Goal: Find specific page/section: Find specific page/section

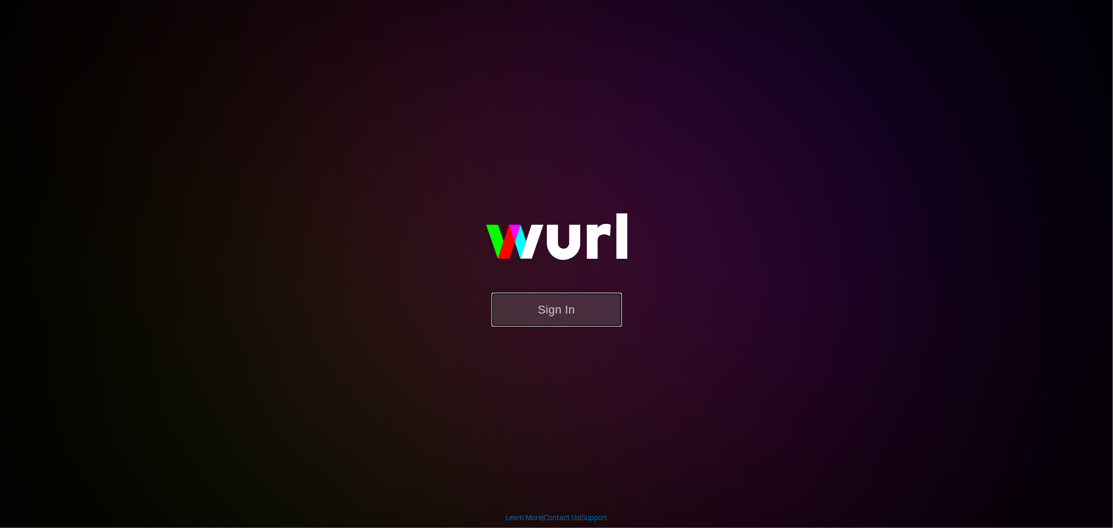
click at [541, 304] on button "Sign In" at bounding box center [557, 310] width 130 height 34
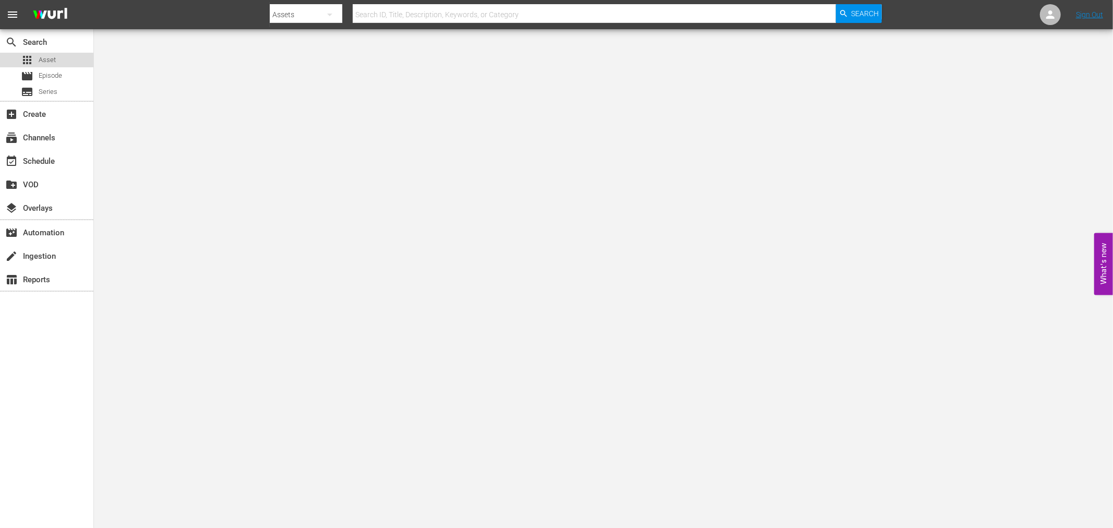
click at [43, 60] on span "Asset" at bounding box center [47, 60] width 17 height 10
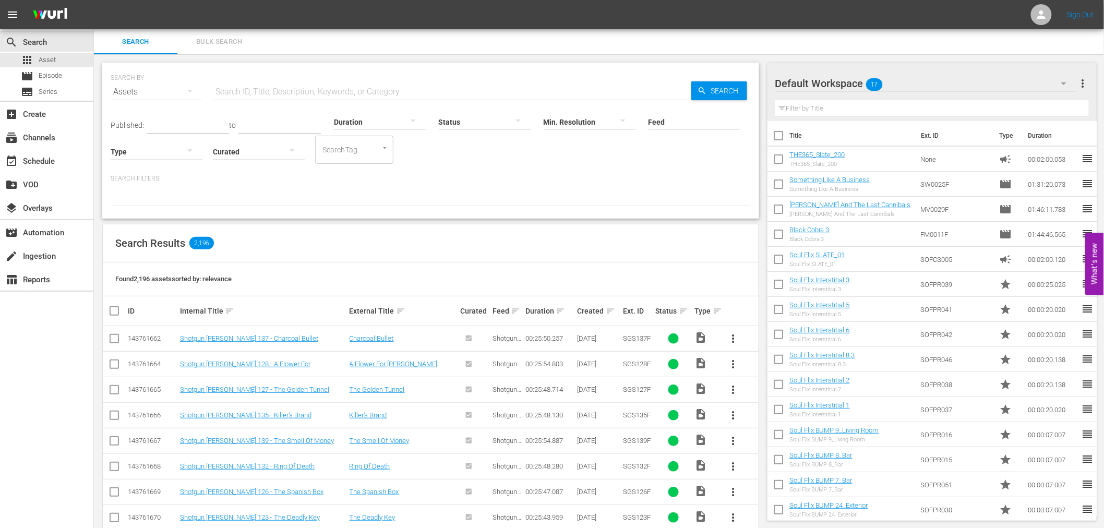
click at [260, 90] on input "text" at bounding box center [452, 91] width 479 height 25
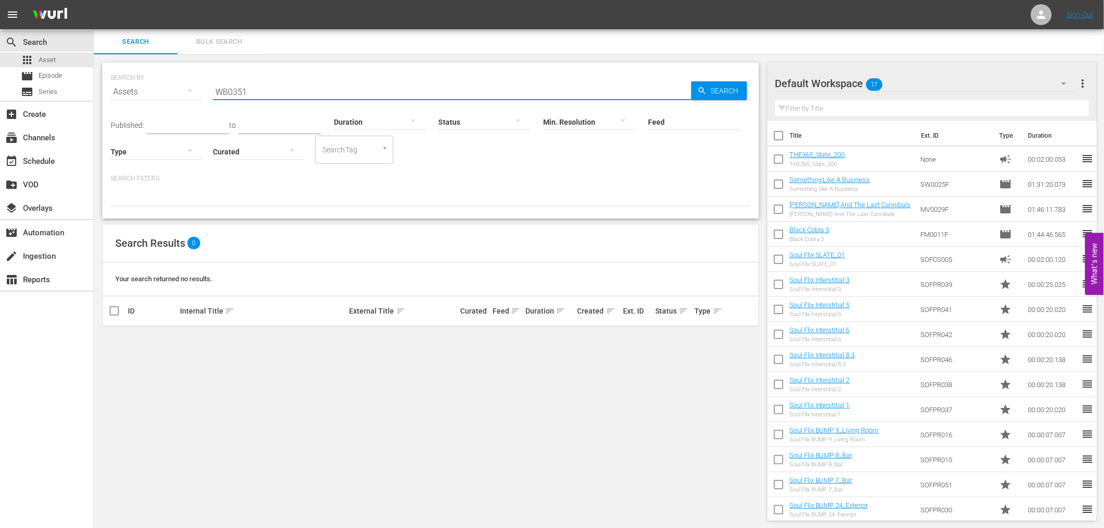
drag, startPoint x: 277, startPoint y: 94, endPoint x: 116, endPoint y: 110, distance: 161.5
click at [116, 104] on div "SEARCH BY Search By Assets Search ID, Title, Description, Keywords, or Category…" at bounding box center [431, 86] width 640 height 38
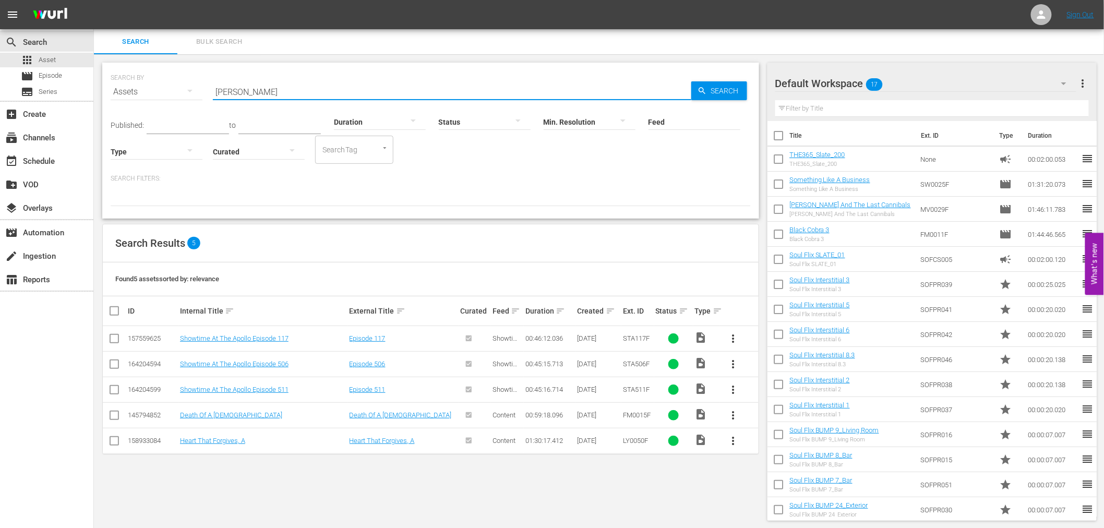
type input "MALCOLM"
